Goal: Task Accomplishment & Management: Manage account settings

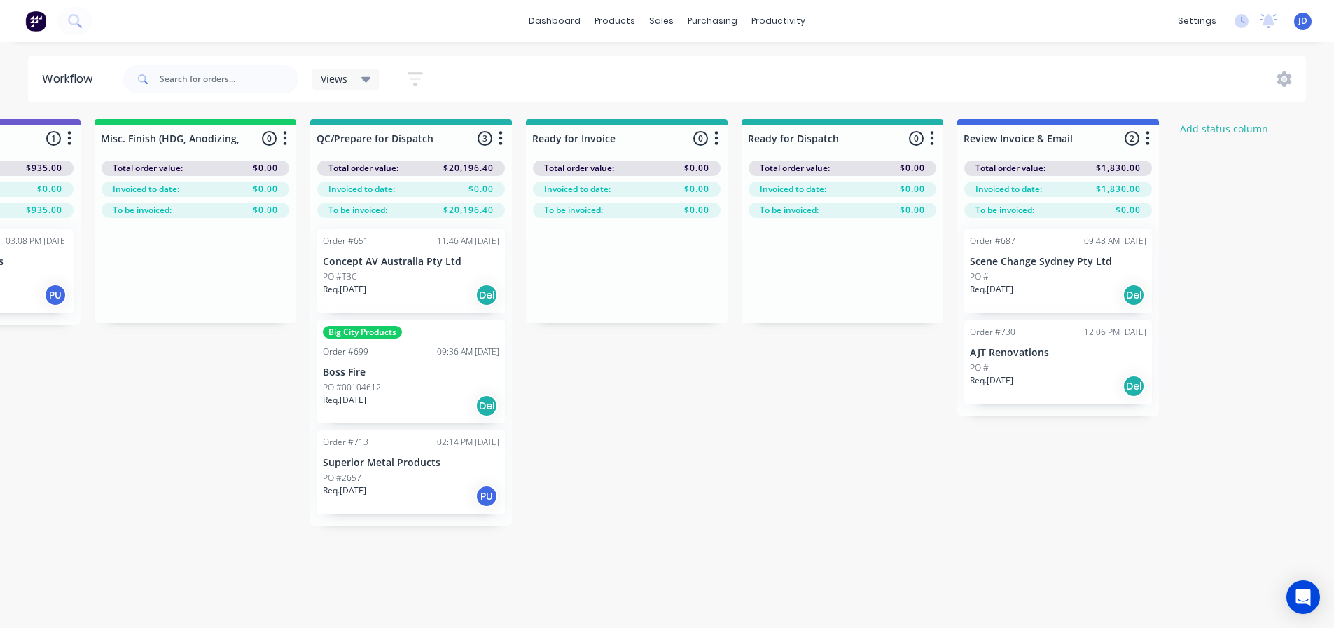
drag, startPoint x: 673, startPoint y: 343, endPoint x: 597, endPoint y: 328, distance: 77.1
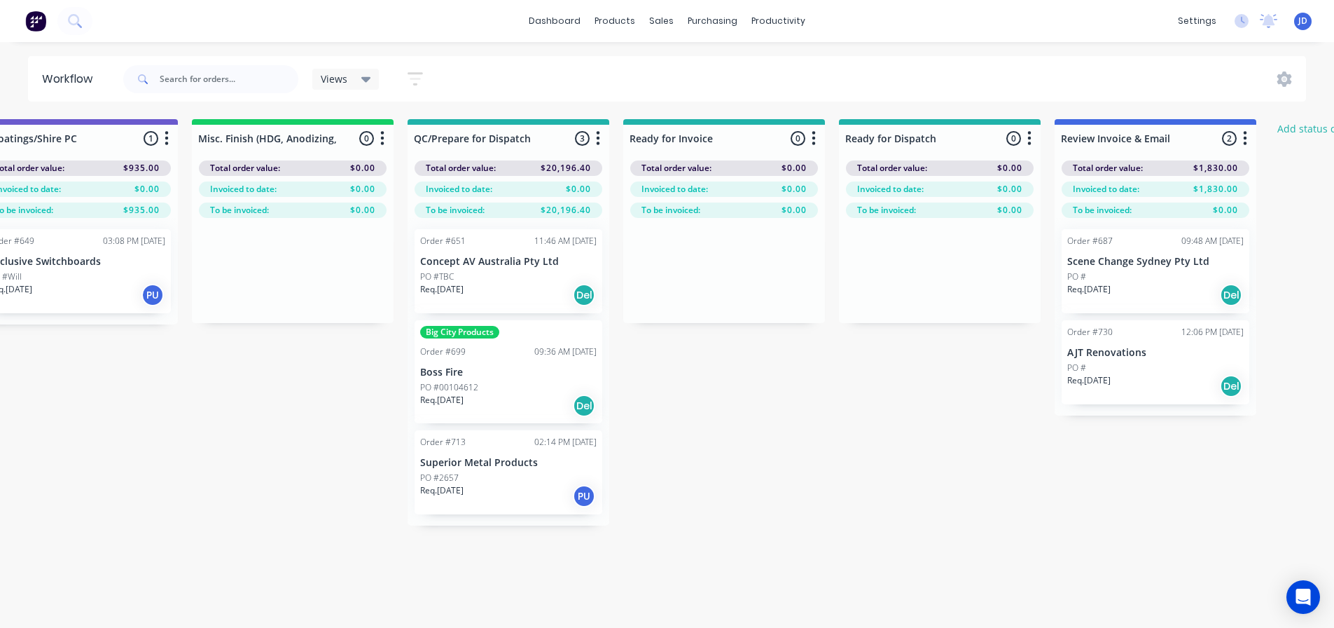
scroll to position [0, 4905]
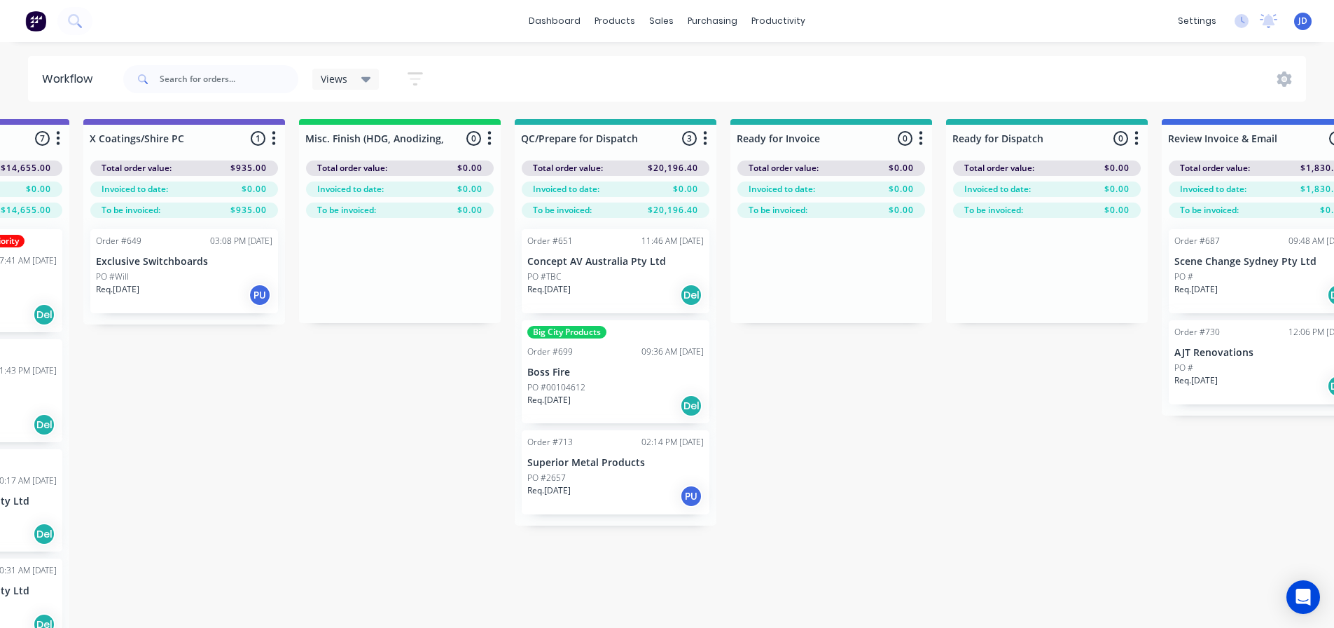
drag, startPoint x: 878, startPoint y: 506, endPoint x: 791, endPoint y: 305, distance: 219.3
click at [381, 80] on div "Views Save new view None (Default) edit [PERSON_NAME]'s edit [PERSON_NAME]'s Vi…" at bounding box center [375, 78] width 126 height 27
click at [349, 76] on div "Views" at bounding box center [346, 79] width 50 height 13
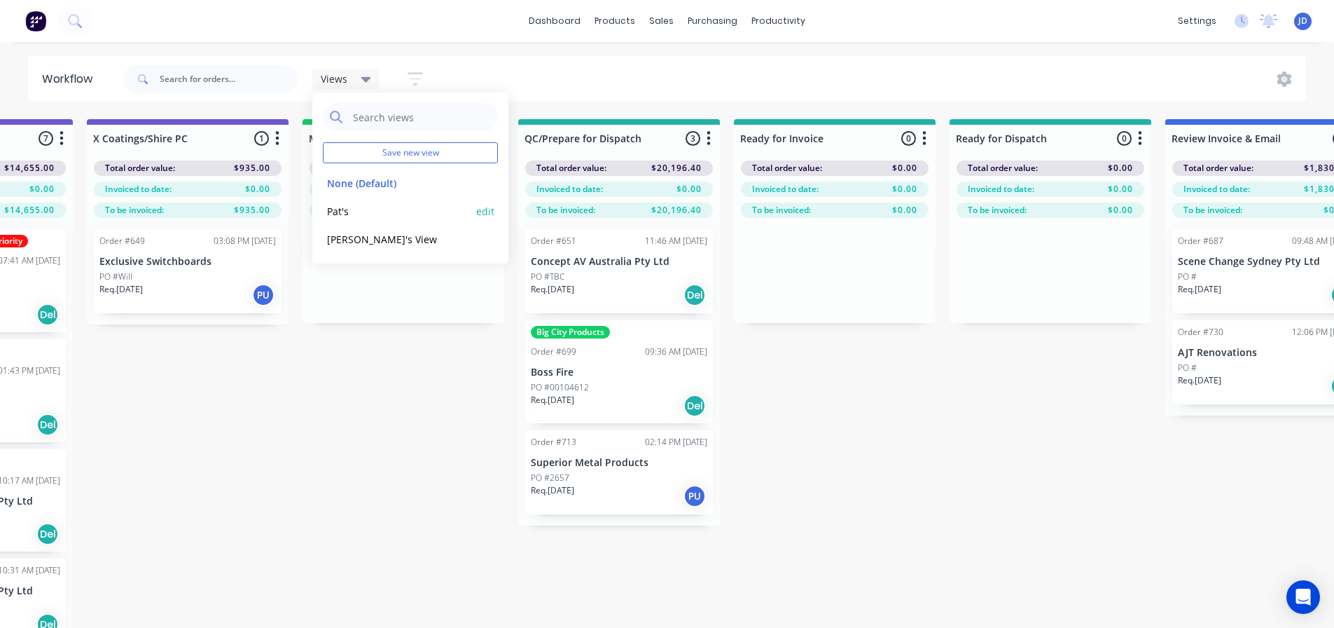
click at [378, 219] on button "Pat's" at bounding box center [397, 211] width 149 height 16
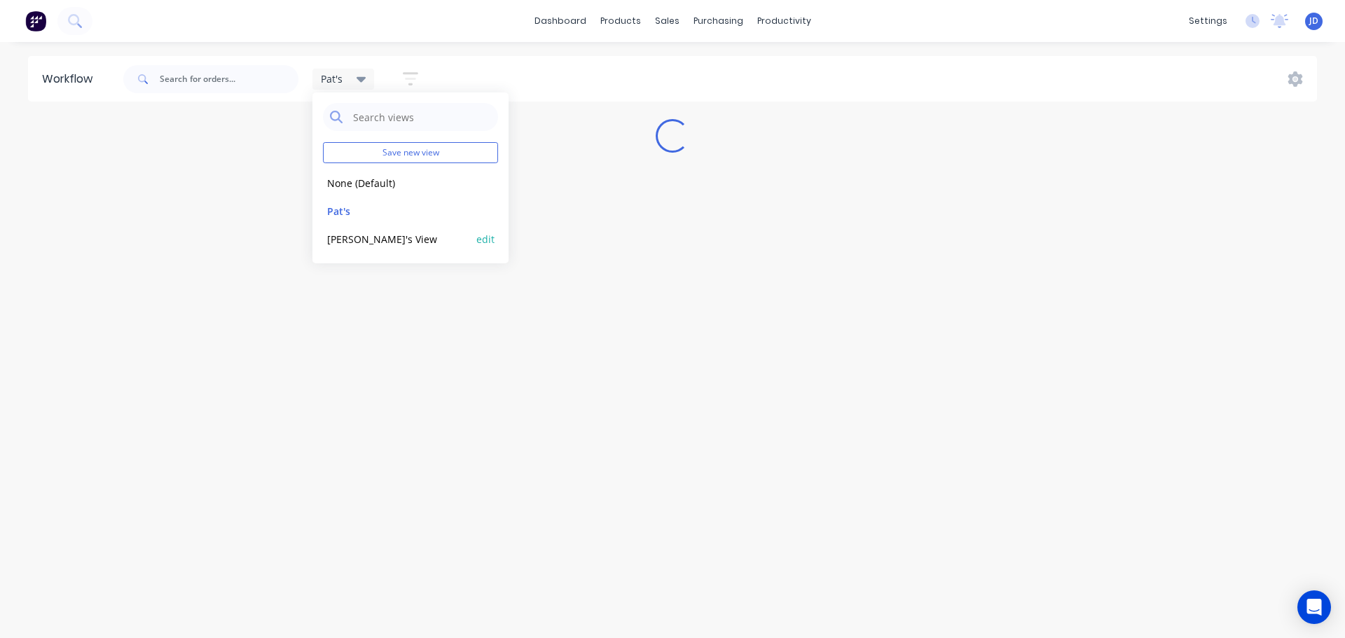
click at [383, 236] on button "[PERSON_NAME]'s View" at bounding box center [397, 239] width 149 height 16
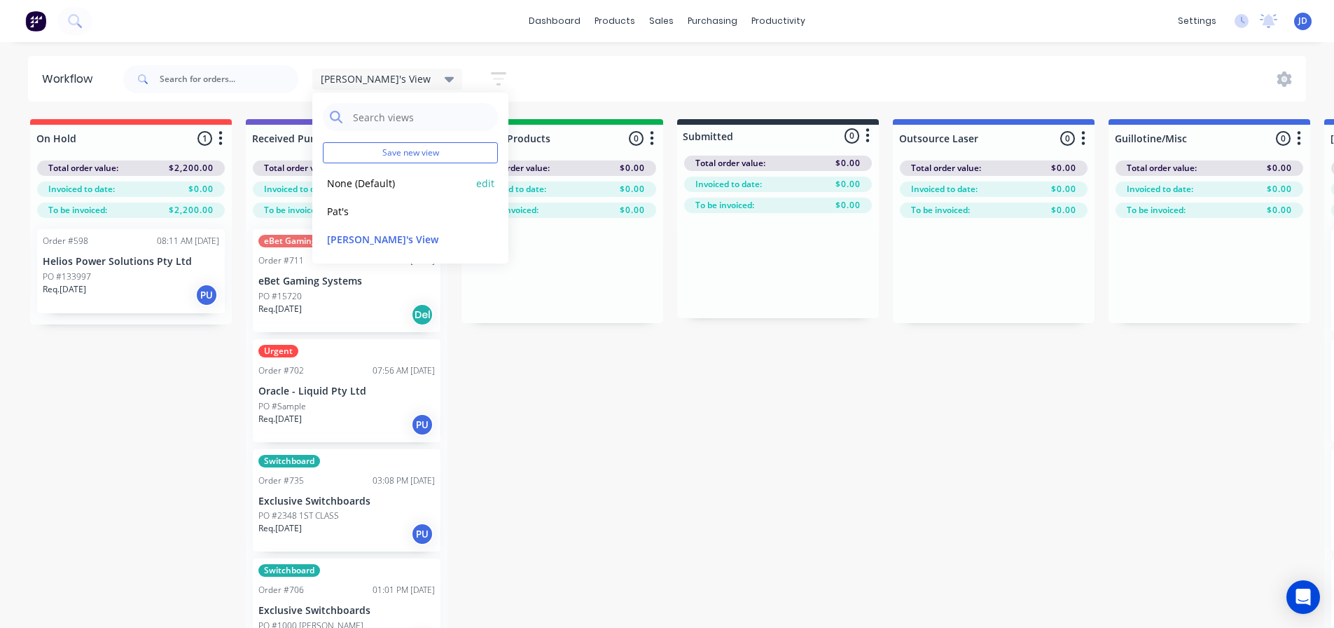
click at [357, 184] on button "None (Default)" at bounding box center [397, 183] width 149 height 16
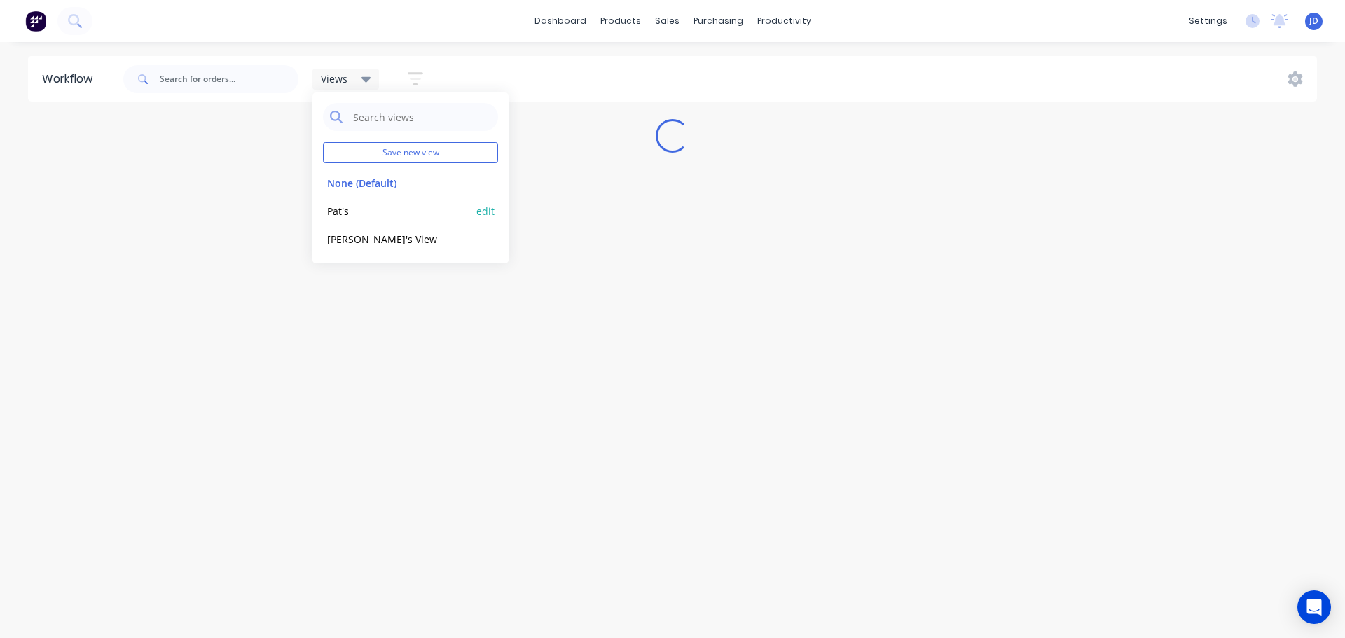
click at [349, 205] on button "Pat's" at bounding box center [397, 211] width 149 height 16
click at [361, 185] on button "None (Default)" at bounding box center [397, 183] width 149 height 16
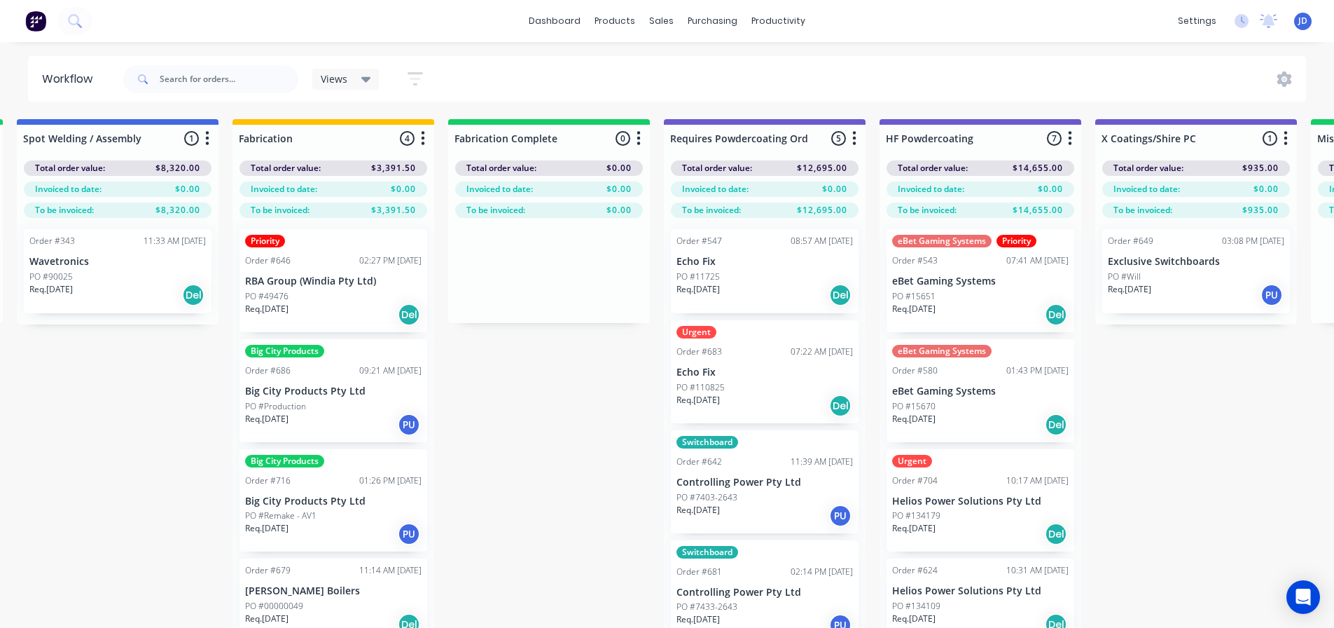
scroll to position [0, 5154]
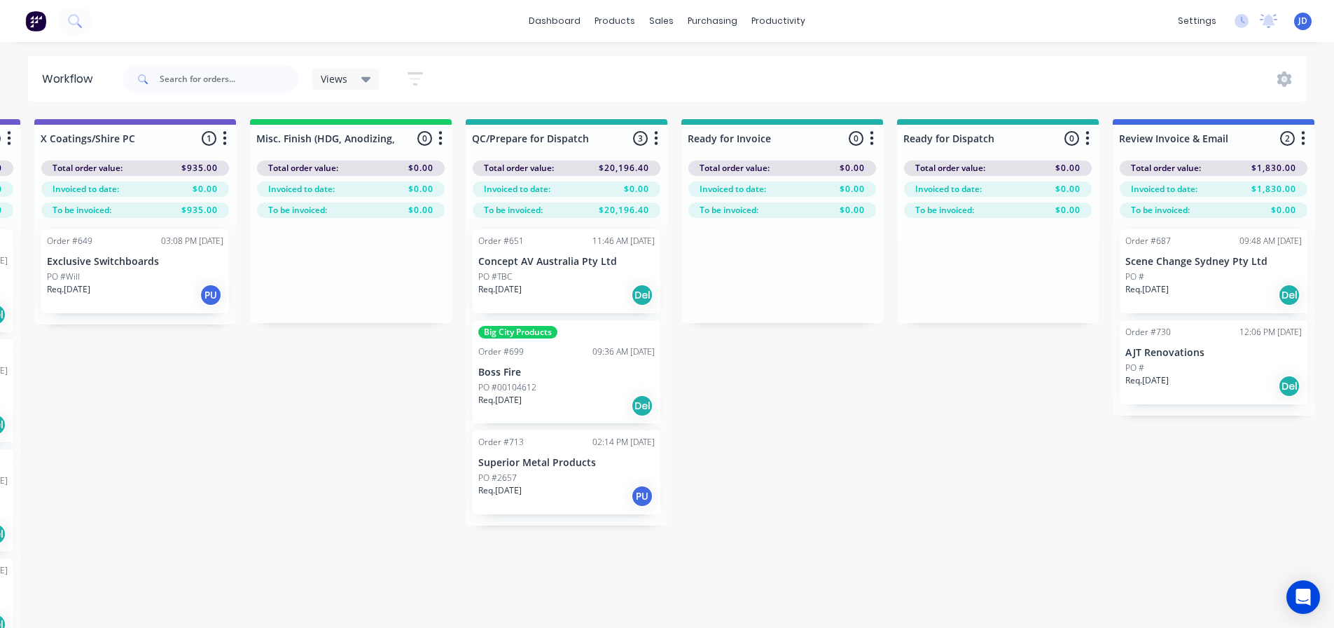
drag, startPoint x: 635, startPoint y: 442, endPoint x: 861, endPoint y: 345, distance: 246.3
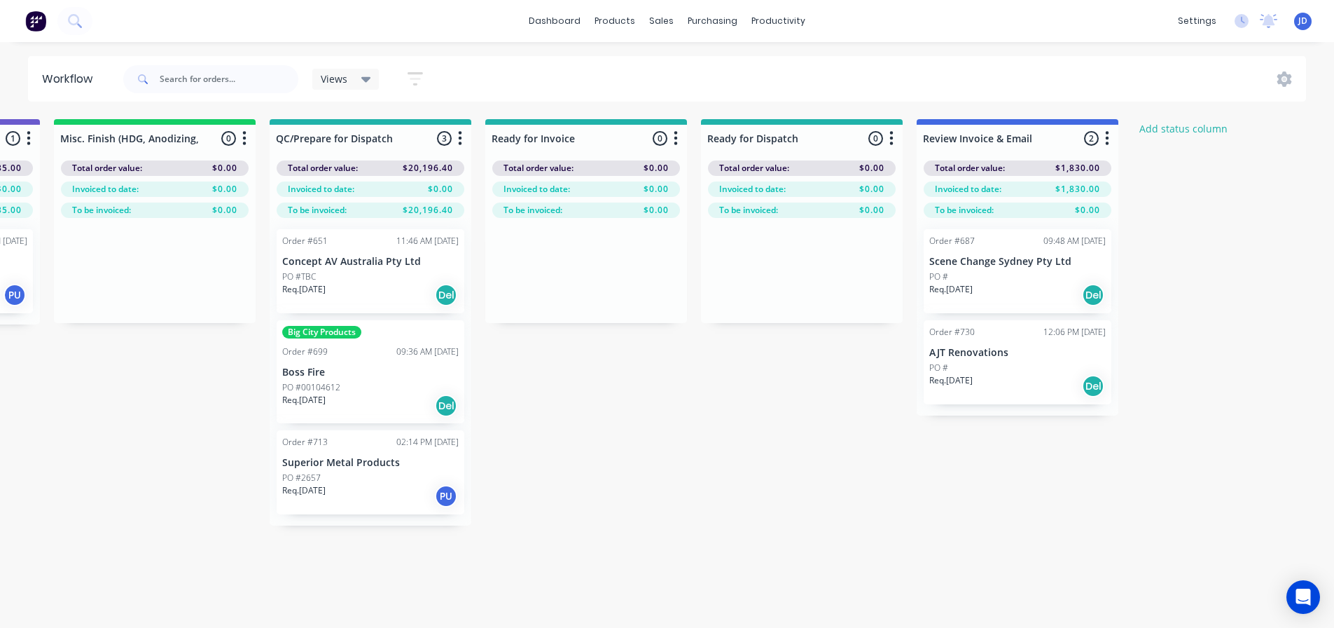
drag, startPoint x: 933, startPoint y: 449, endPoint x: 950, endPoint y: 415, distance: 38.5
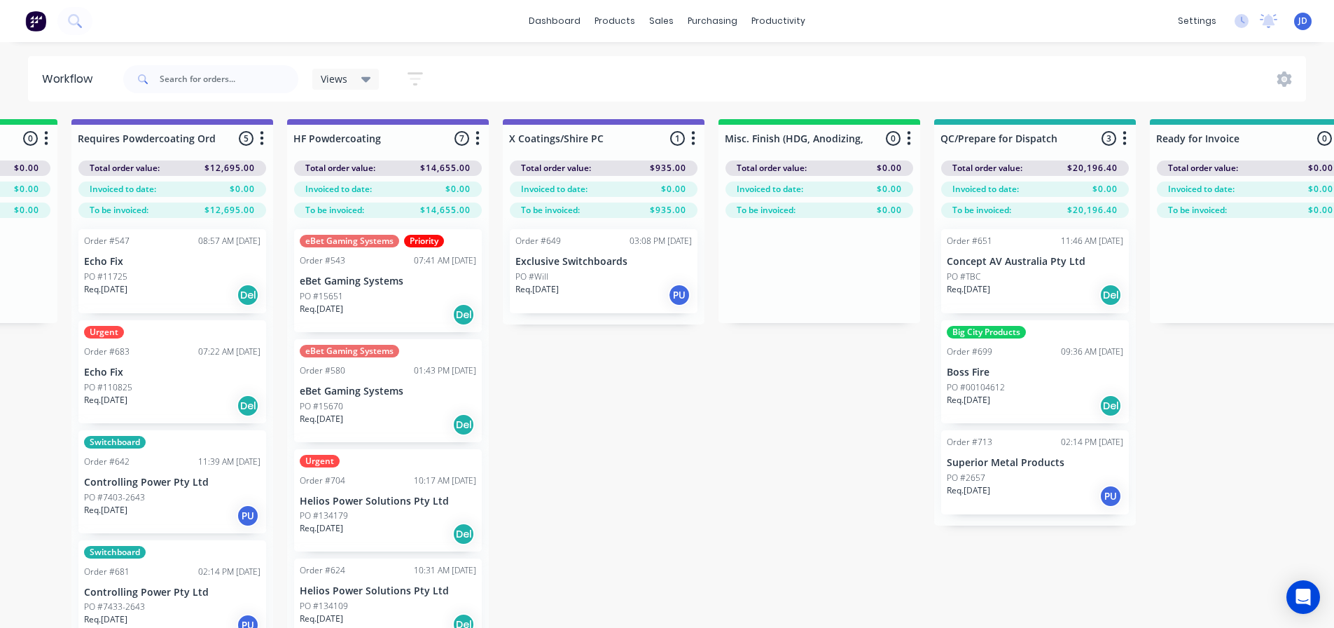
scroll to position [0, 4481]
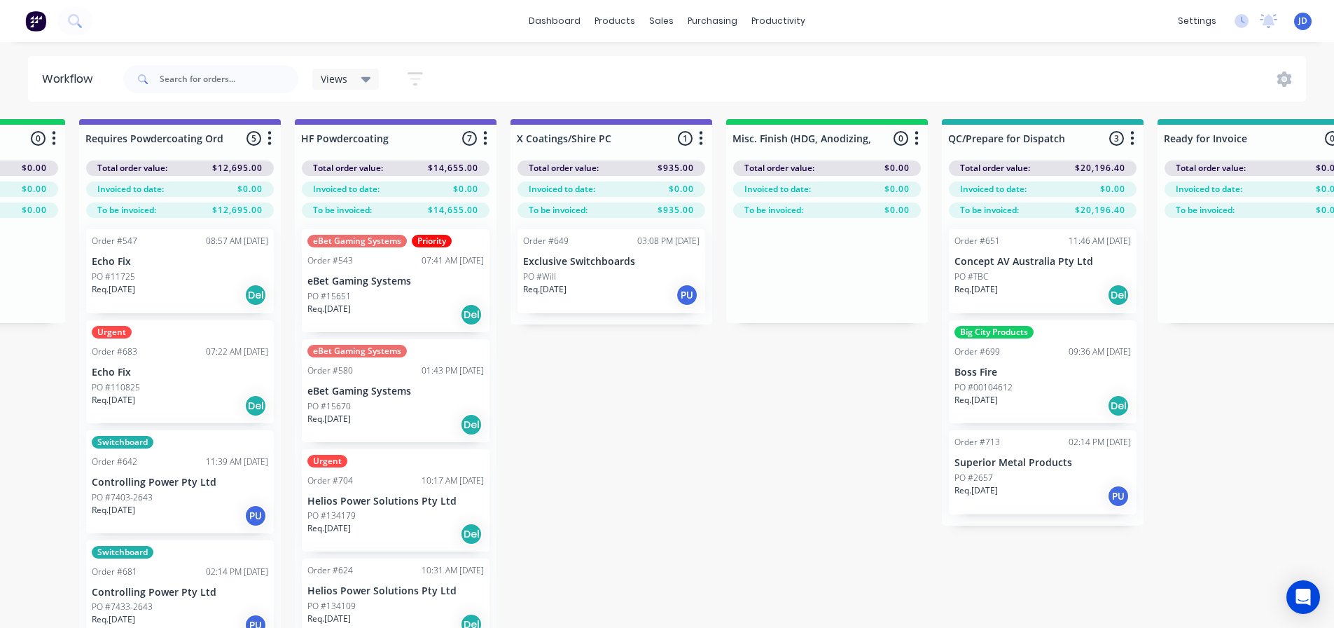
click at [378, 69] on div "Views Save new view None (Default) edit [PERSON_NAME]'s edit [PERSON_NAME]'s Vi…" at bounding box center [279, 79] width 318 height 42
click at [337, 82] on span "Views" at bounding box center [334, 78] width 27 height 15
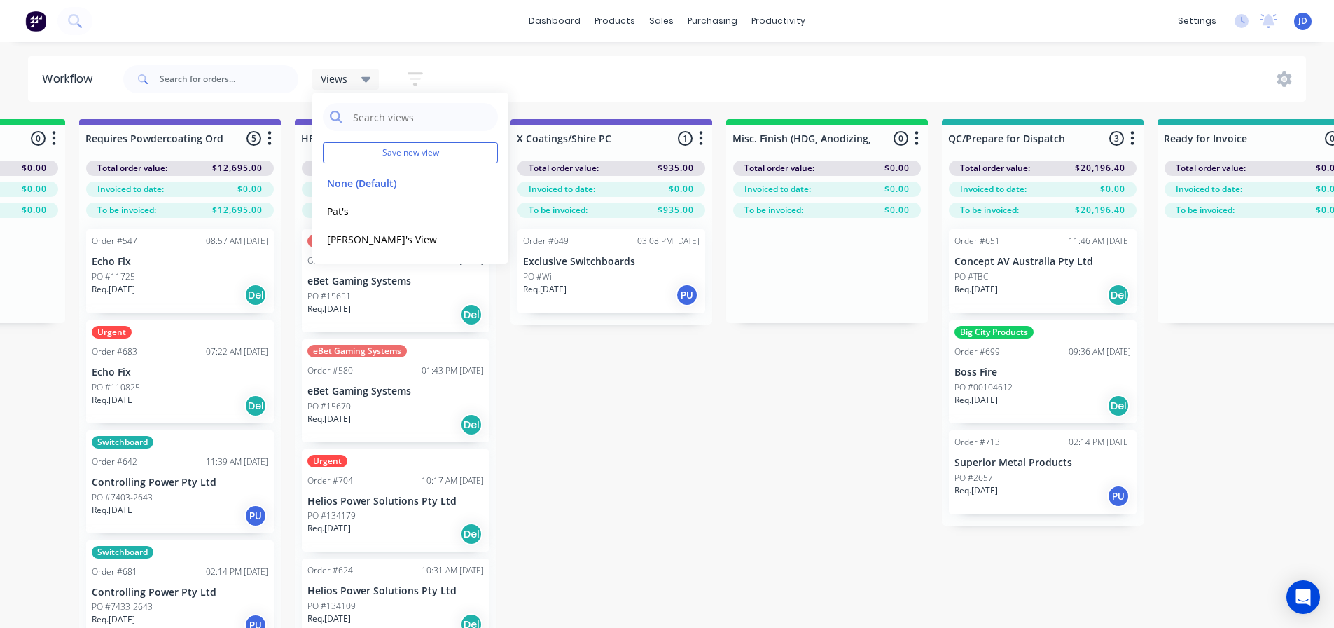
click at [336, 82] on span "Views" at bounding box center [334, 78] width 27 height 15
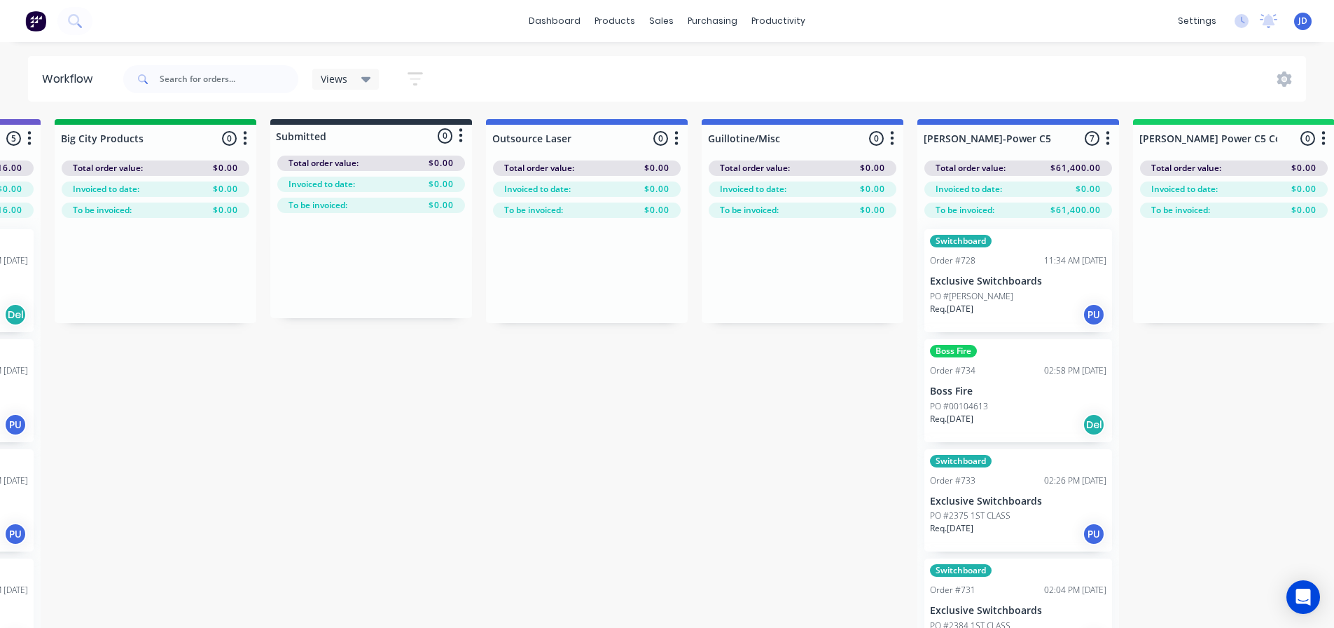
scroll to position [0, 0]
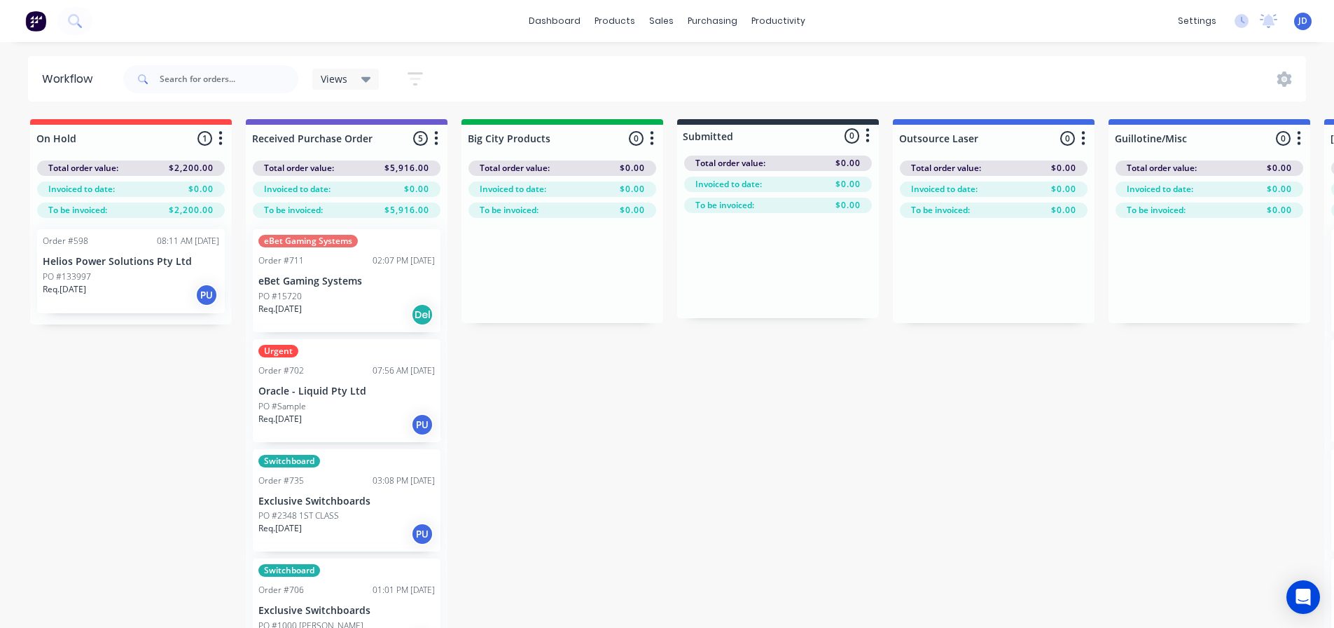
drag, startPoint x: 725, startPoint y: 433, endPoint x: 540, endPoint y: 388, distance: 190.3
click at [352, 82] on div "Views" at bounding box center [346, 79] width 50 height 13
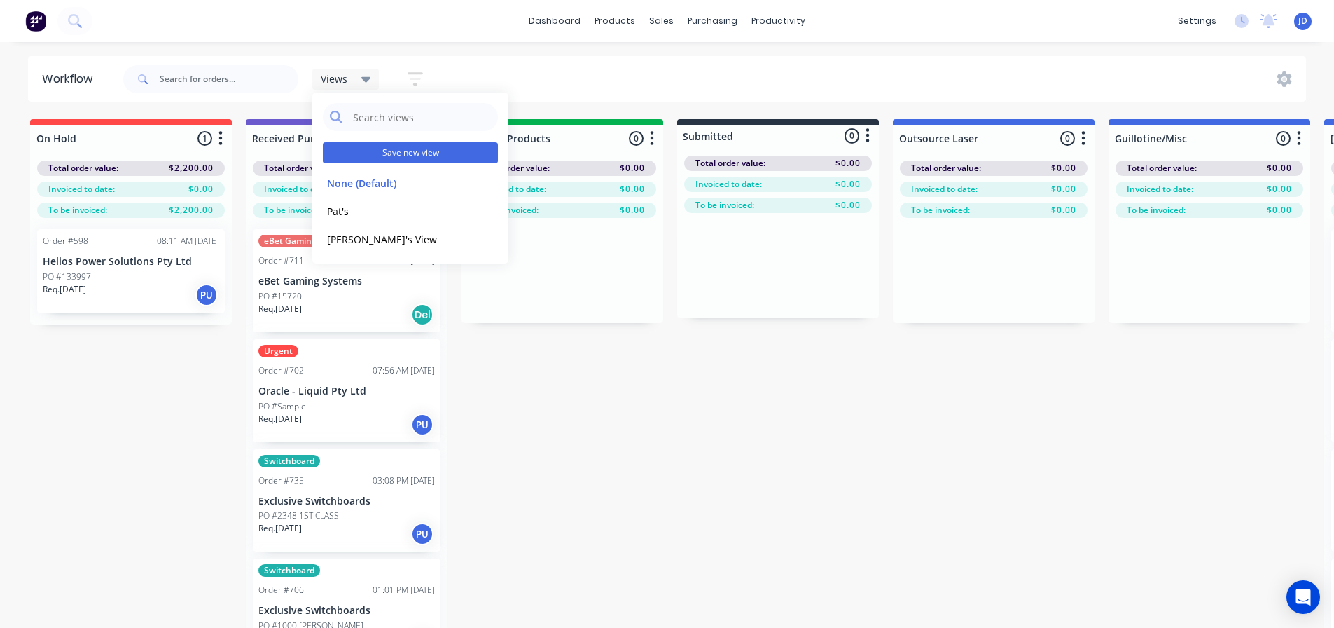
click at [438, 155] on button "Save new view" at bounding box center [410, 152] width 175 height 21
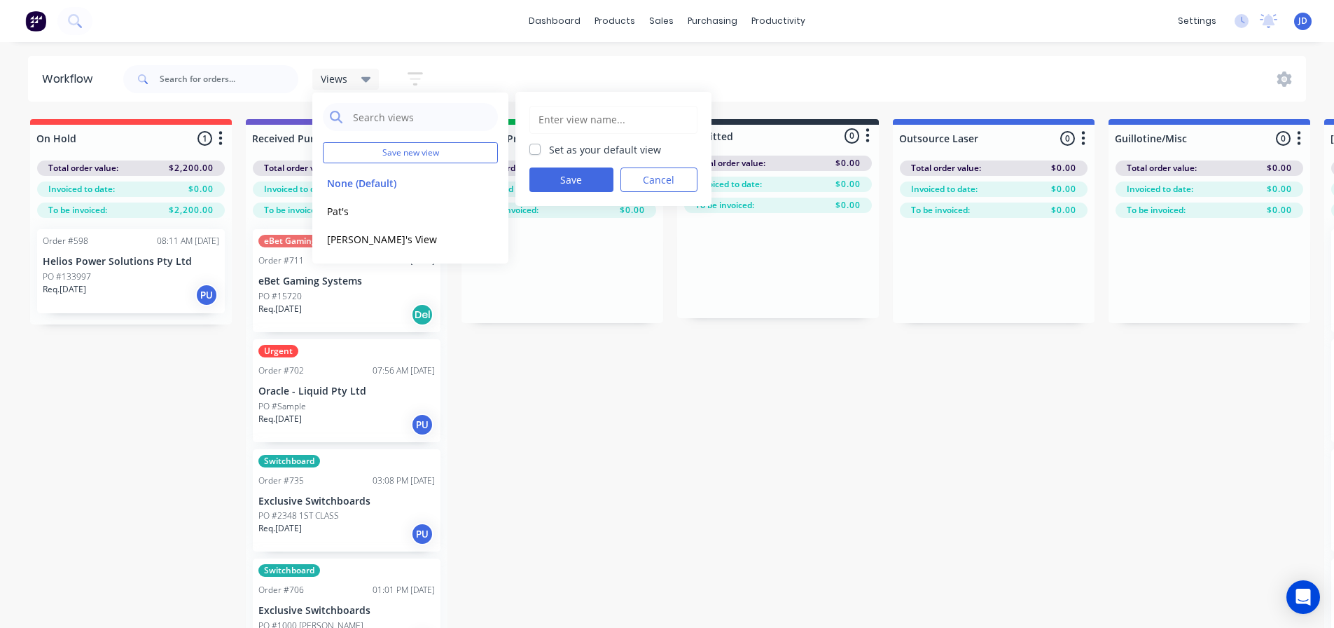
drag, startPoint x: 608, startPoint y: 115, endPoint x: 636, endPoint y: 67, distance: 55.9
click at [608, 116] on input "text" at bounding box center [613, 119] width 153 height 27
type input "[PERSON_NAME]"
click at [567, 149] on label "Set as your default view" at bounding box center [605, 149] width 112 height 15
click at [541, 149] on input "Set as your default view" at bounding box center [535, 148] width 11 height 13
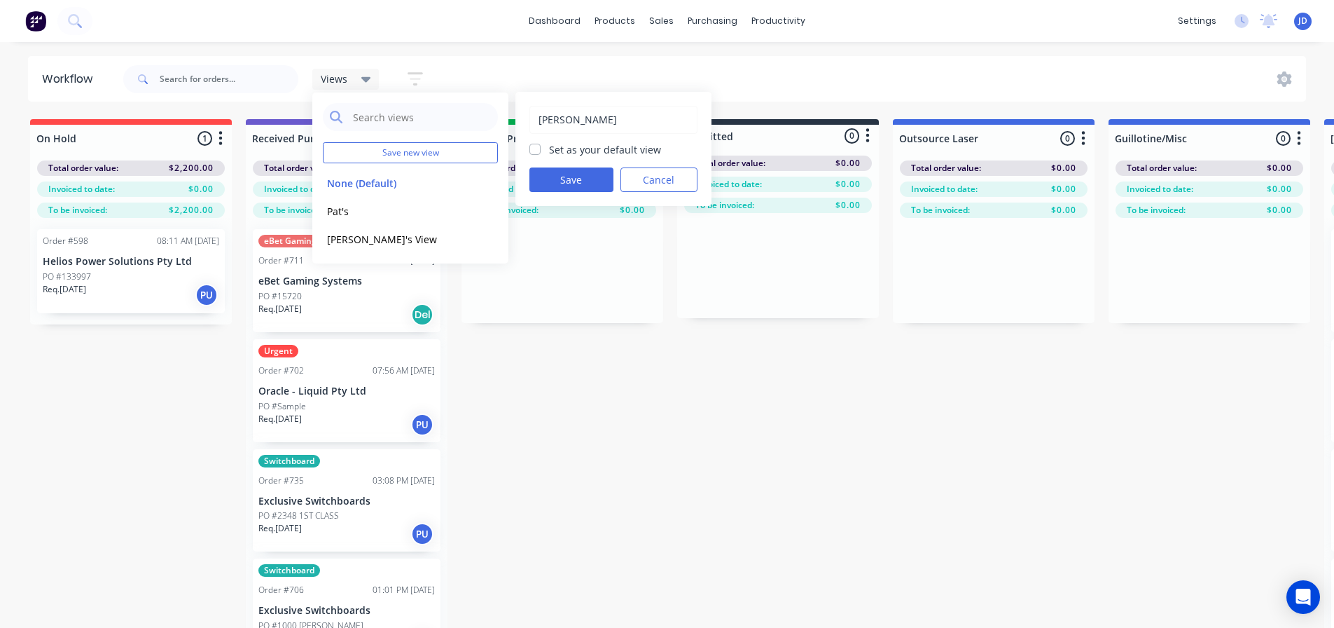
checkbox input "true"
click at [563, 174] on button "Save" at bounding box center [572, 179] width 84 height 25
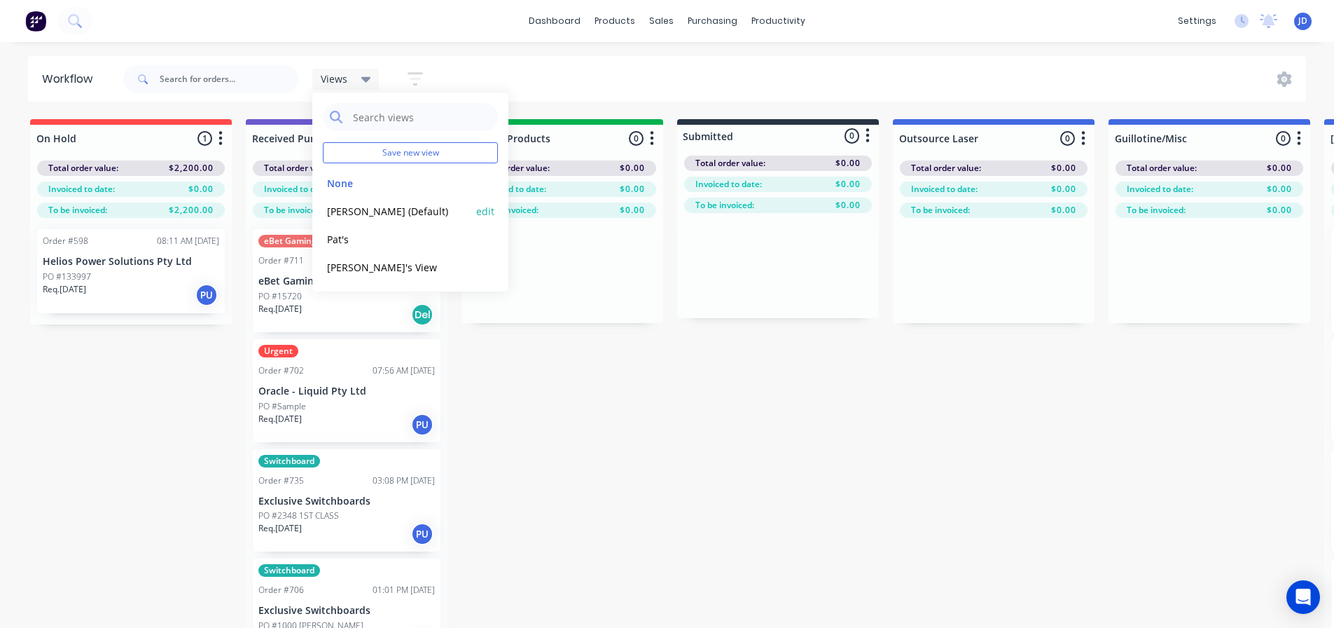
click at [389, 210] on button "[PERSON_NAME] (Default)" at bounding box center [397, 211] width 149 height 16
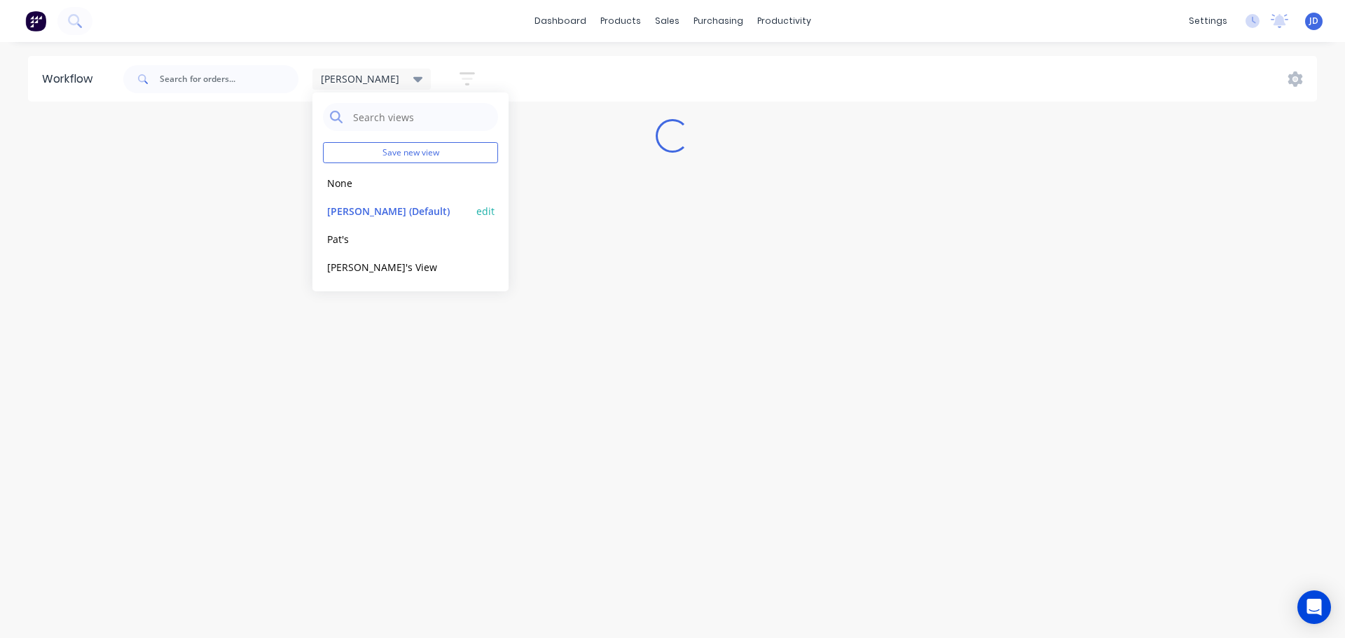
click at [483, 216] on button "edit" at bounding box center [485, 211] width 18 height 15
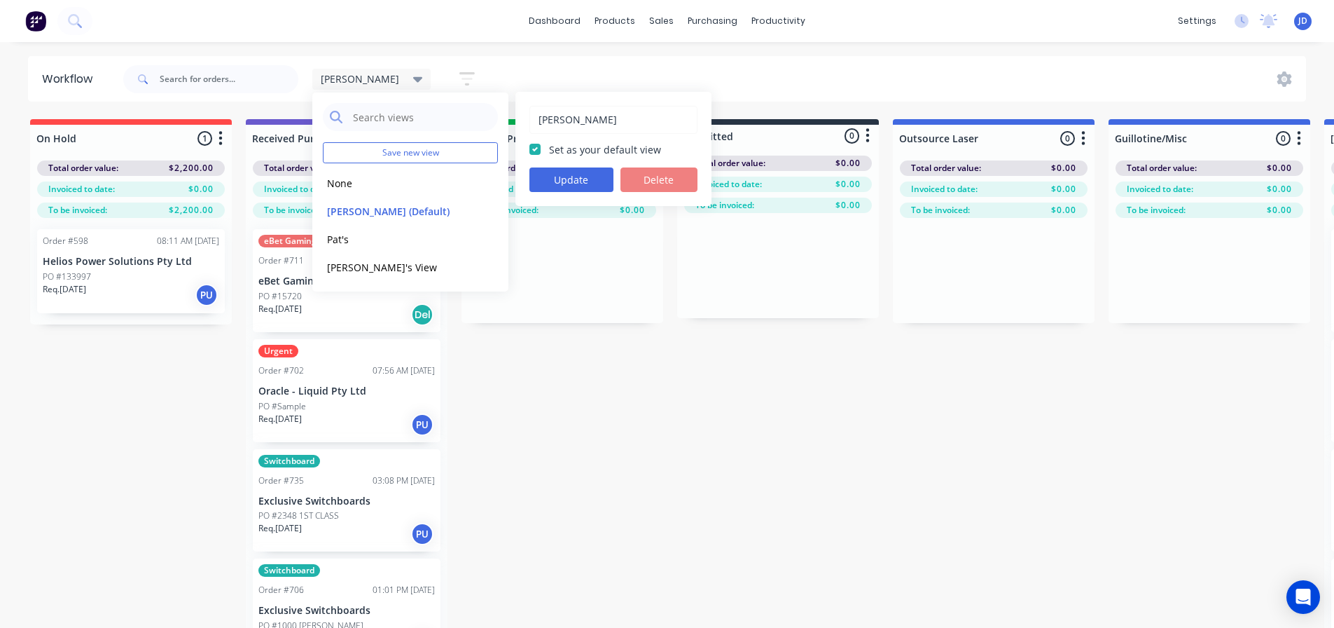
drag, startPoint x: 639, startPoint y: 394, endPoint x: 628, endPoint y: 381, distance: 16.4
